Goal: Information Seeking & Learning: Learn about a topic

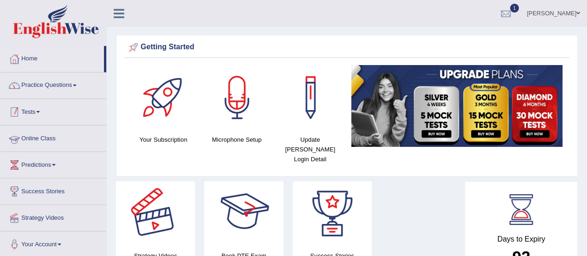
click at [48, 87] on link "Practice Questions" at bounding box center [53, 83] width 106 height 23
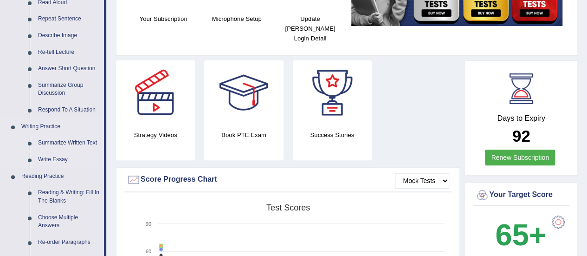
scroll to position [186, 0]
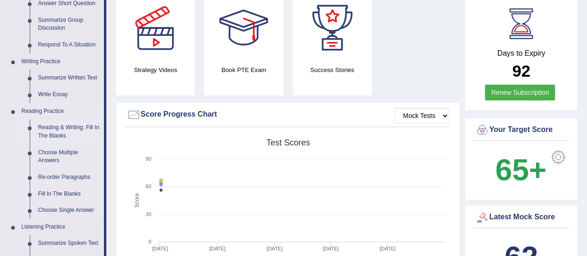
click at [79, 130] on link "Reading & Writing: Fill In The Blanks" at bounding box center [69, 131] width 70 height 25
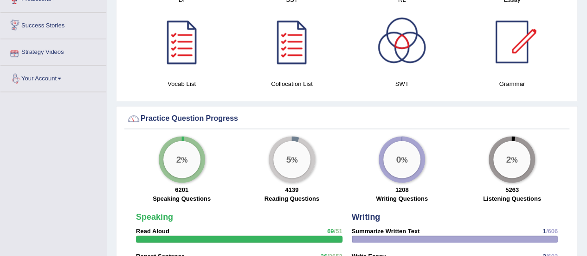
scroll to position [602, 0]
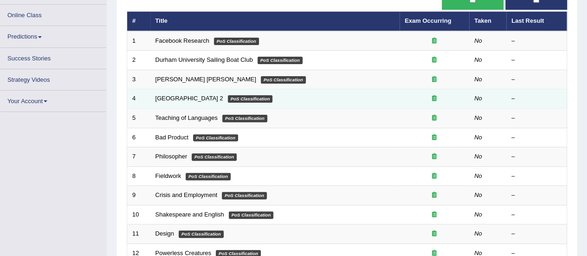
scroll to position [325, 0]
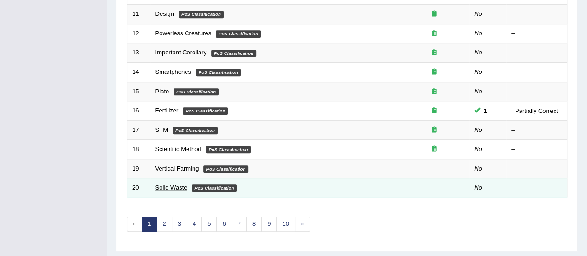
click at [175, 184] on link "Solid Waste" at bounding box center [172, 187] width 32 height 7
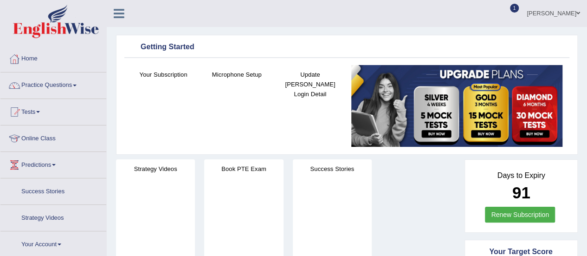
click at [48, 84] on link "Practice Questions" at bounding box center [53, 83] width 106 height 23
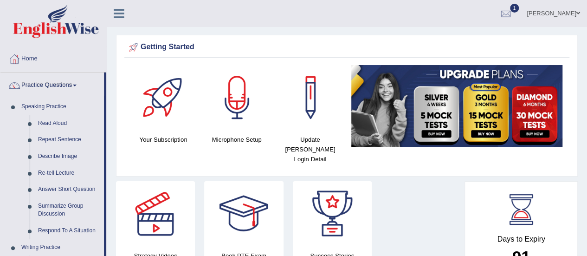
scroll to position [139, 0]
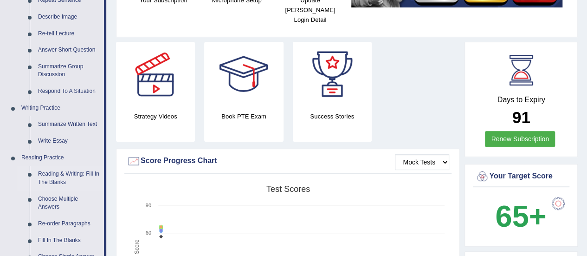
click at [72, 173] on link "Reading & Writing: Fill In The Blanks" at bounding box center [69, 178] width 70 height 25
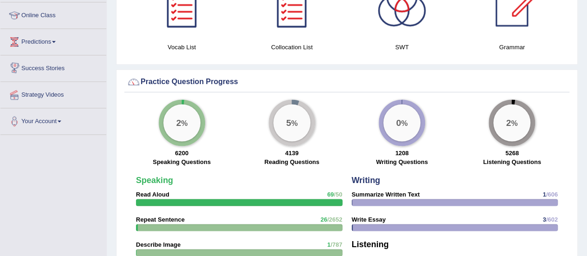
scroll to position [633, 0]
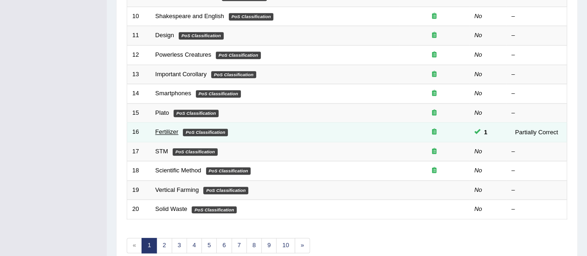
scroll to position [354, 0]
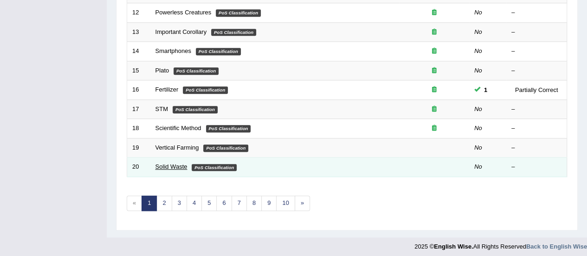
drag, startPoint x: 176, startPoint y: 163, endPoint x: 167, endPoint y: 163, distance: 8.4
click at [175, 163] on link "Solid Waste" at bounding box center [172, 166] width 32 height 7
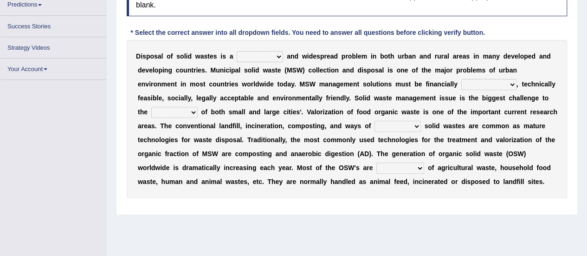
scroll to position [139, 0]
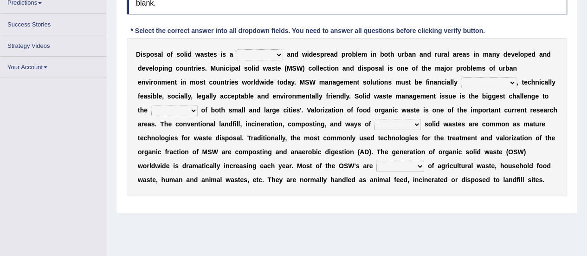
click at [258, 53] on select "slanting stinging stalling shafting" at bounding box center [260, 54] width 46 height 11
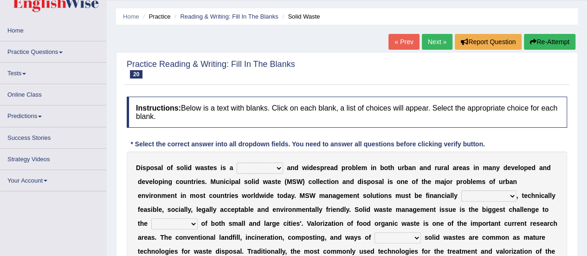
scroll to position [0, 0]
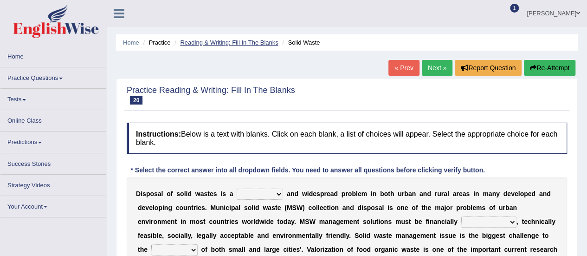
click at [228, 39] on link "Reading & Writing: Fill In The Blanks" at bounding box center [229, 42] width 98 height 7
click at [226, 40] on link "Reading & Writing: Fill In The Blanks" at bounding box center [229, 42] width 98 height 7
click at [261, 39] on li "Reading & Writing: Fill In The Blanks" at bounding box center [225, 42] width 106 height 9
click at [261, 40] on link "Reading & Writing: Fill In The Blanks" at bounding box center [229, 42] width 98 height 7
click at [191, 40] on link "Reading & Writing: Fill In The Blanks" at bounding box center [229, 42] width 98 height 7
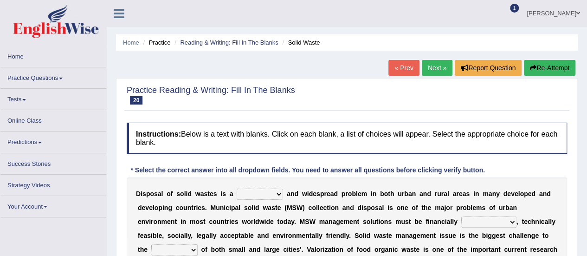
click at [198, 39] on li "Reading & Writing: Fill In The Blanks" at bounding box center [225, 42] width 106 height 9
click at [198, 40] on link "Reading & Writing: Fill In The Blanks" at bounding box center [229, 42] width 98 height 7
click at [129, 41] on link "Home" at bounding box center [131, 42] width 16 height 7
click at [125, 41] on link "Home" at bounding box center [131, 42] width 16 height 7
click at [130, 42] on link "Home" at bounding box center [131, 42] width 16 height 7
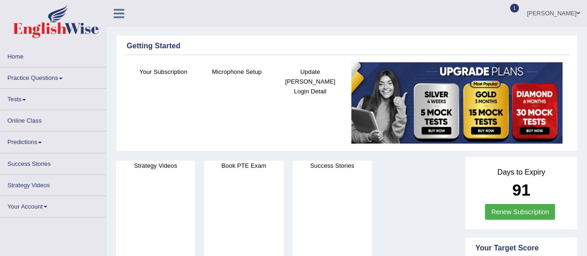
click at [46, 74] on link "Practice Questions" at bounding box center [53, 76] width 106 height 18
click at [45, 75] on link "Practice Questions" at bounding box center [53, 76] width 106 height 18
click at [45, 76] on link "Practice Questions" at bounding box center [53, 76] width 106 height 18
click at [51, 73] on link "Practice Questions" at bounding box center [53, 76] width 106 height 18
click at [49, 77] on link "Practice Questions" at bounding box center [53, 76] width 106 height 18
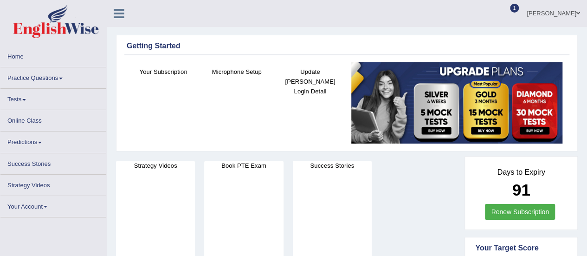
click at [38, 78] on link "Practice Questions" at bounding box center [53, 76] width 106 height 18
click at [52, 76] on link "Practice Questions" at bounding box center [53, 76] width 106 height 18
click at [54, 78] on link "Practice Questions" at bounding box center [53, 76] width 106 height 18
click at [49, 78] on link "Practice Questions" at bounding box center [53, 76] width 106 height 18
click at [47, 80] on link "Practice Questions" at bounding box center [53, 76] width 106 height 18
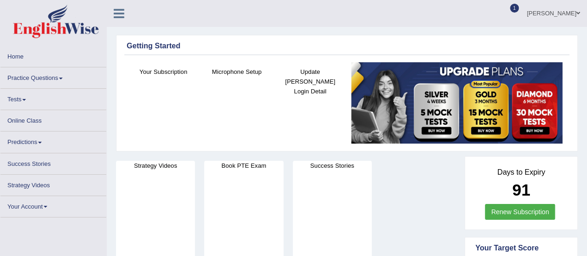
click at [56, 78] on link "Practice Questions" at bounding box center [53, 76] width 106 height 18
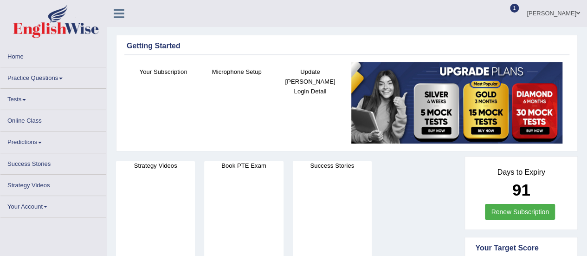
click at [56, 78] on link "Practice Questions" at bounding box center [53, 76] width 106 height 18
click at [13, 100] on link "Tests" at bounding box center [53, 98] width 106 height 18
click at [34, 78] on link "Practice Questions" at bounding box center [53, 76] width 106 height 18
click at [20, 51] on link "Home" at bounding box center [53, 55] width 106 height 18
click at [37, 77] on link "Practice Questions" at bounding box center [53, 76] width 106 height 18
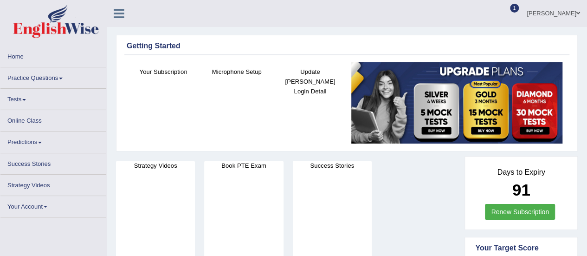
click at [36, 84] on link "Practice Questions" at bounding box center [53, 76] width 106 height 18
click at [36, 78] on link "Practice Questions" at bounding box center [53, 76] width 106 height 18
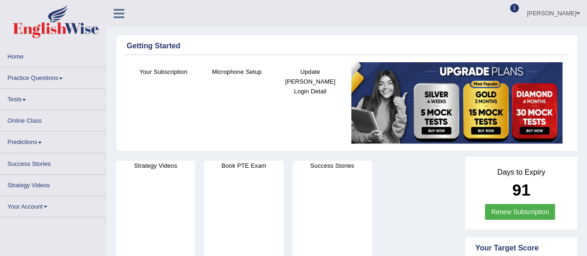
click at [36, 78] on link "Practice Questions" at bounding box center [53, 76] width 106 height 18
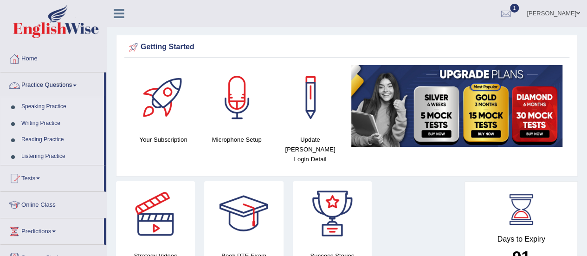
click at [37, 142] on link "Reading Practice" at bounding box center [60, 139] width 87 height 17
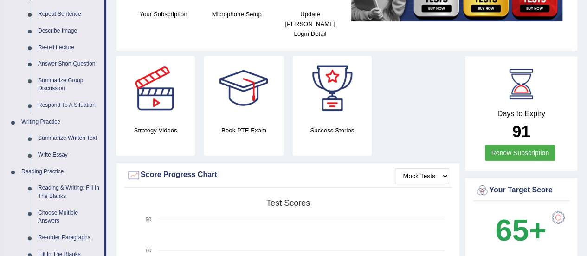
scroll to position [232, 0]
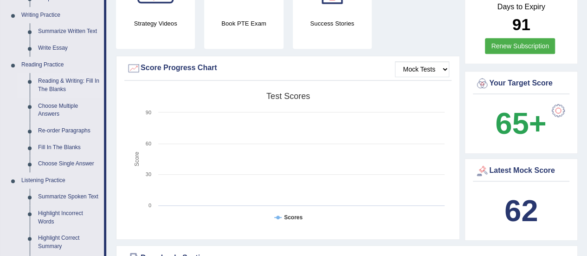
click at [64, 79] on link "Reading & Writing: Fill In The Blanks" at bounding box center [69, 85] width 70 height 25
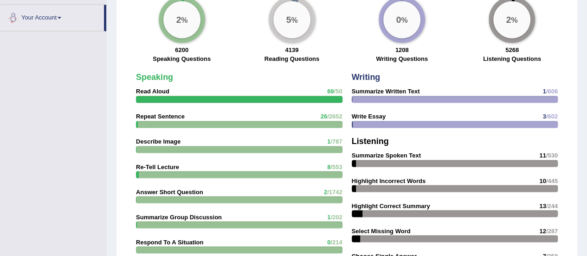
scroll to position [690, 0]
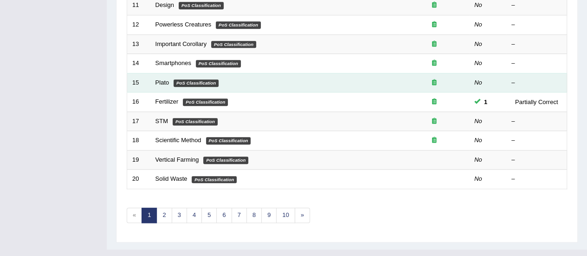
scroll to position [354, 0]
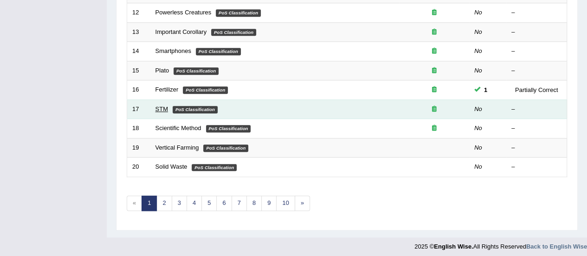
click at [167, 107] on link "STM" at bounding box center [162, 108] width 13 height 7
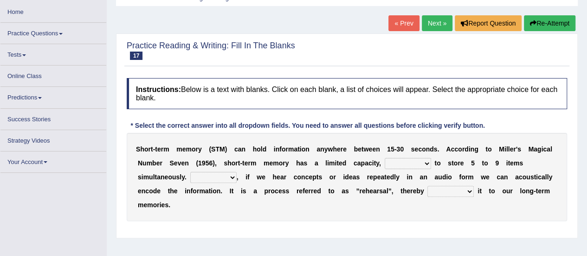
scroll to position [93, 0]
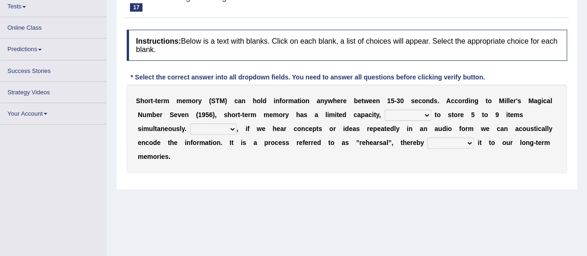
click at [416, 114] on select "being able is able be able unable" at bounding box center [408, 115] width 46 height 11
select select "unable"
click at [385, 110] on select "being able is able be able unable" at bounding box center [408, 115] width 46 height 11
click at [228, 124] on select "However So Moreover Therefore" at bounding box center [213, 129] width 46 height 11
select select "However"
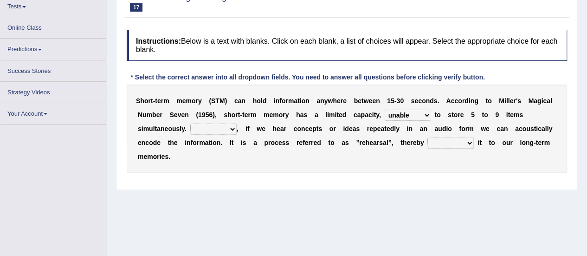
click at [190, 124] on select "However So Moreover Therefore" at bounding box center [213, 129] width 46 height 11
click at [455, 140] on select "commit commits commiting commited" at bounding box center [451, 142] width 46 height 11
select select "commiting"
click at [428, 137] on select "commit commits commiting commited" at bounding box center [451, 142] width 46 height 11
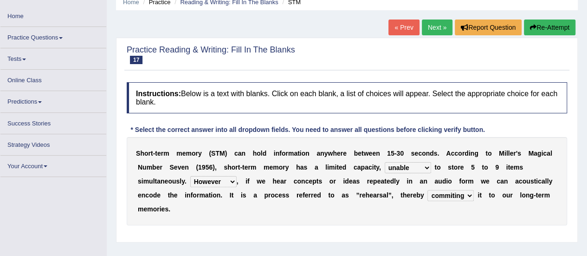
scroll to position [0, 0]
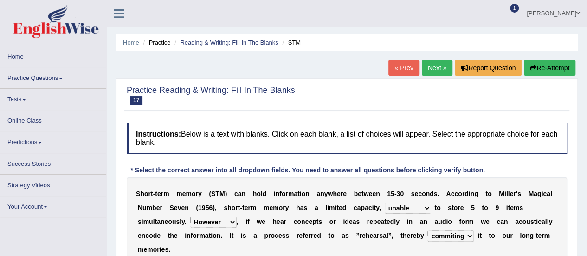
click at [550, 66] on button "Re-Attempt" at bounding box center [550, 68] width 52 height 16
click at [433, 72] on link "Next »" at bounding box center [437, 68] width 31 height 16
click at [429, 66] on link "Next »" at bounding box center [437, 68] width 31 height 16
click at [215, 39] on link "Reading & Writing: Fill In The Blanks" at bounding box center [229, 42] width 98 height 7
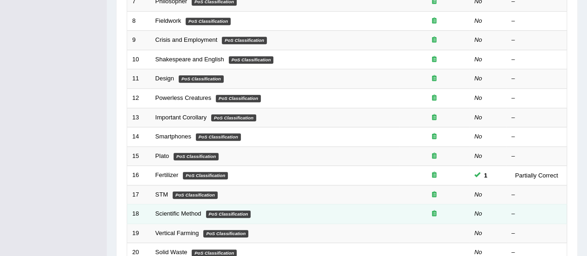
scroll to position [308, 0]
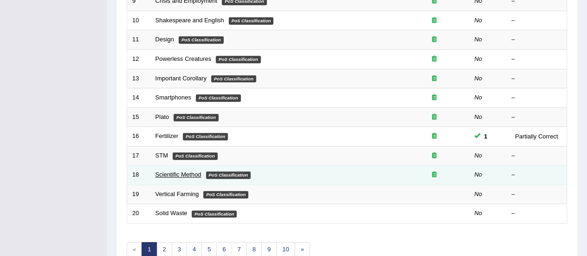
click at [177, 171] on link "Scientific Method" at bounding box center [179, 174] width 46 height 7
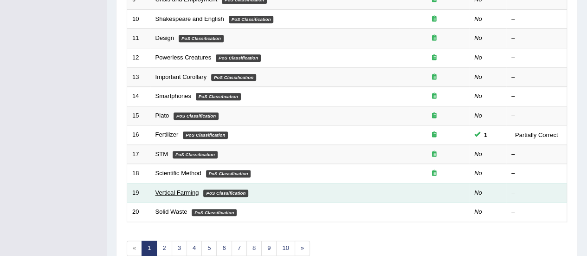
scroll to position [354, 0]
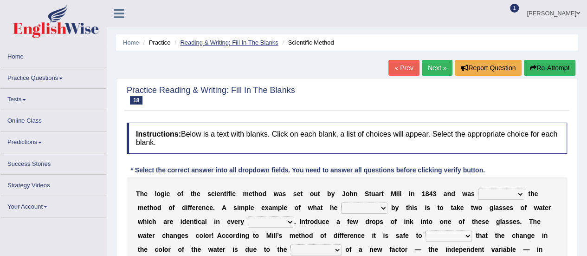
click at [207, 40] on link "Reading & Writing: Fill In The Blanks" at bounding box center [229, 42] width 98 height 7
